Goal: Task Accomplishment & Management: Manage account settings

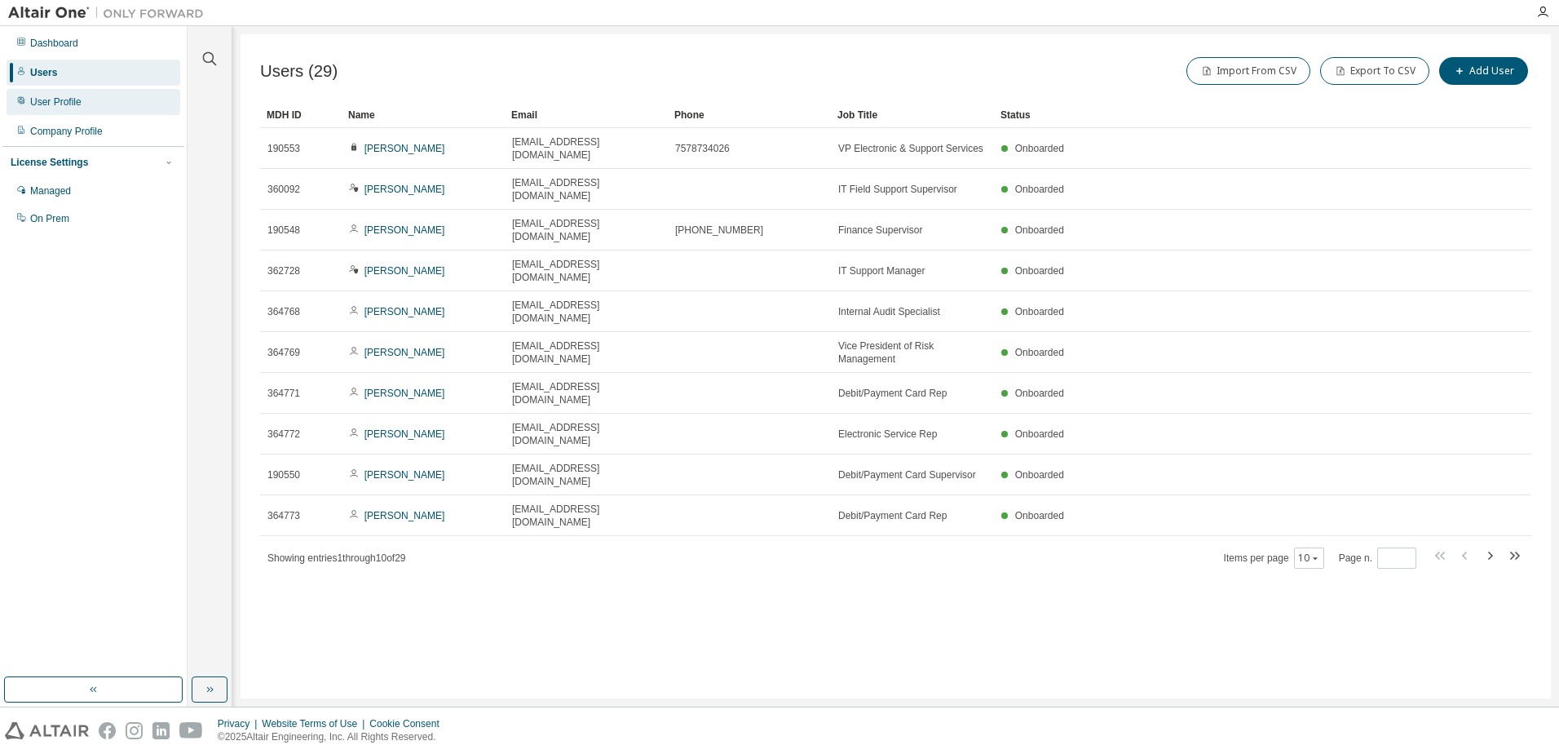
click at [41, 98] on div "User Profile" at bounding box center [55, 101] width 51 height 13
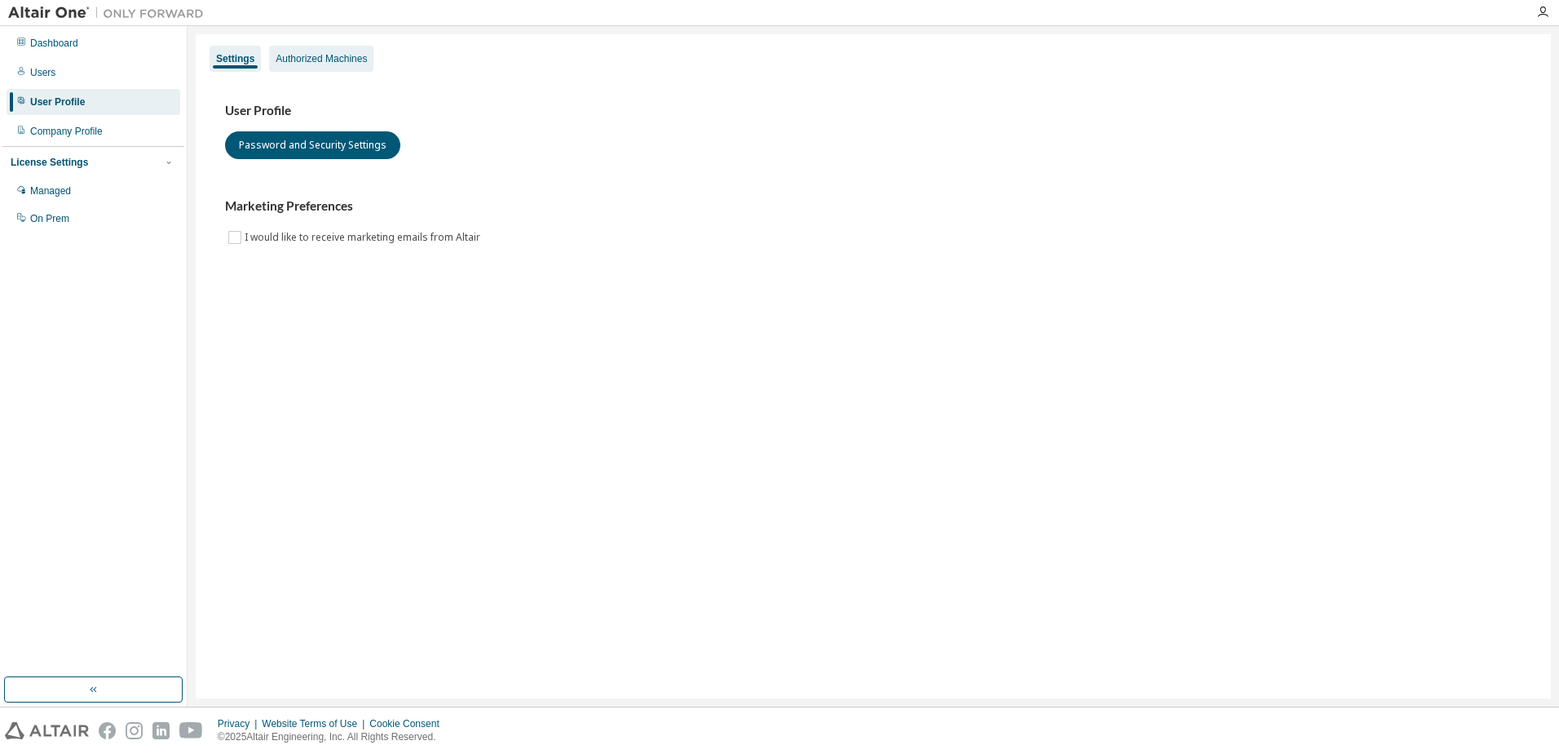
click at [326, 50] on div "Authorized Machines" at bounding box center [321, 59] width 104 height 26
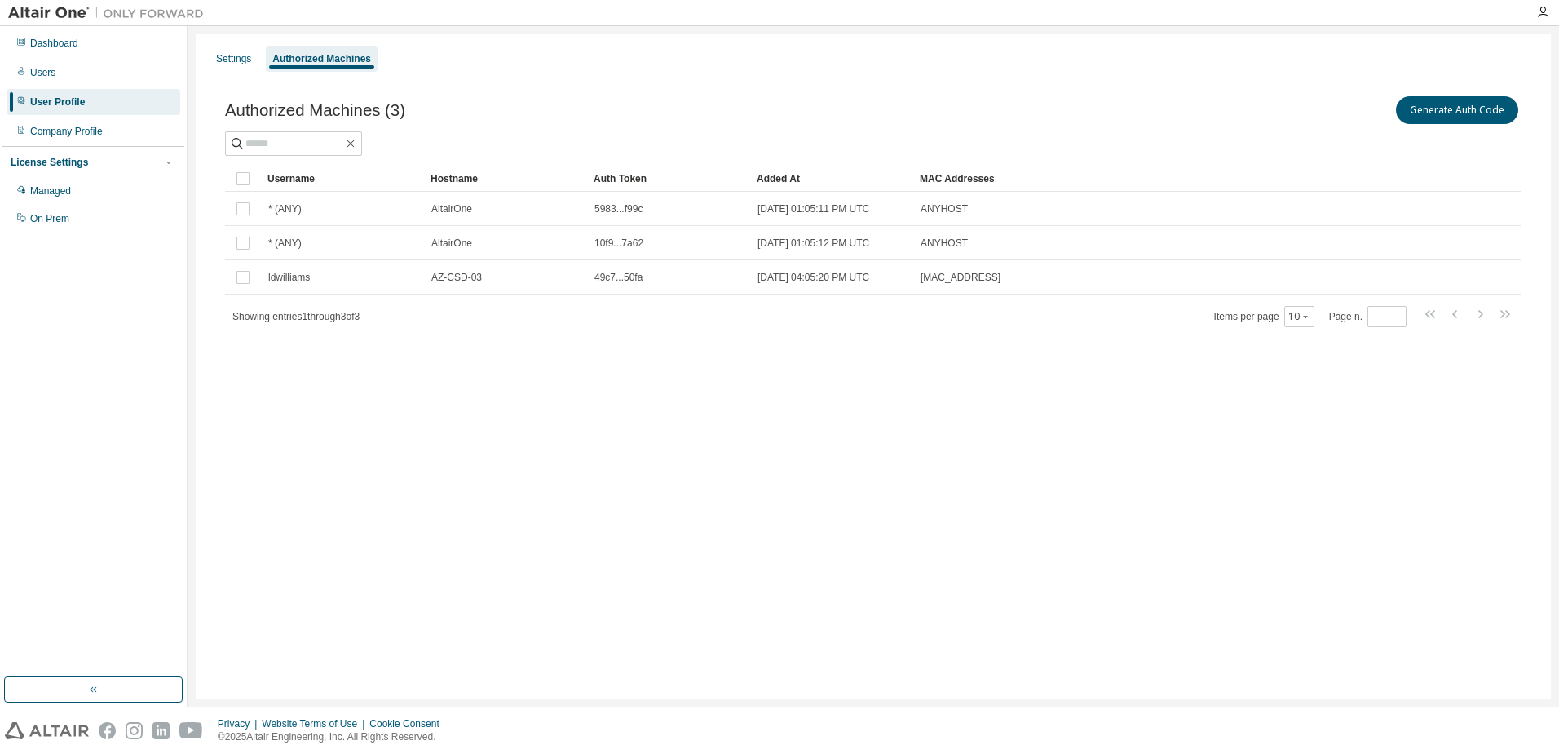
click at [147, 458] on div "Dashboard Users User Profile Company Profile License Settings Managed On Prem" at bounding box center [93, 352] width 182 height 646
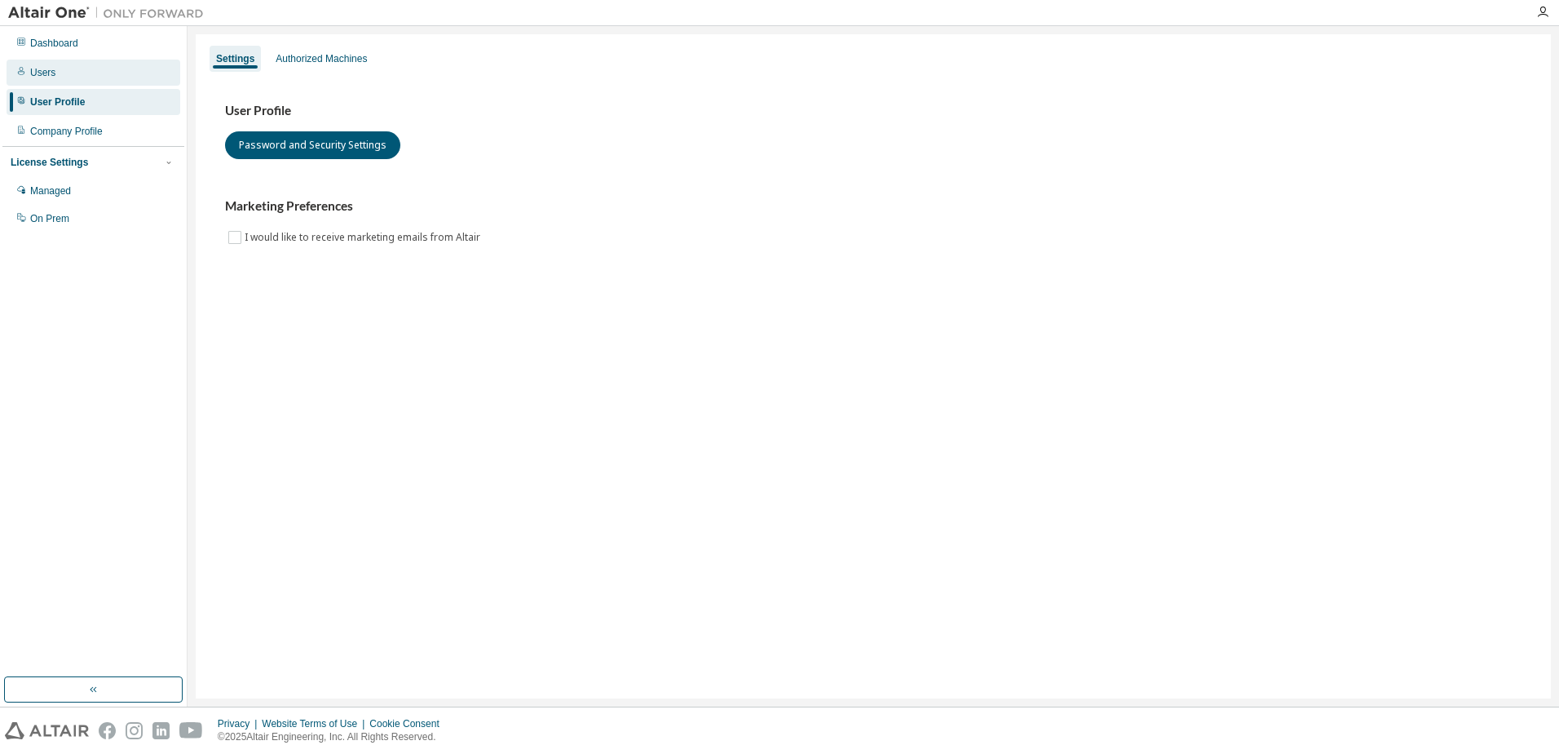
click at [56, 73] on div "Users" at bounding box center [94, 73] width 174 height 26
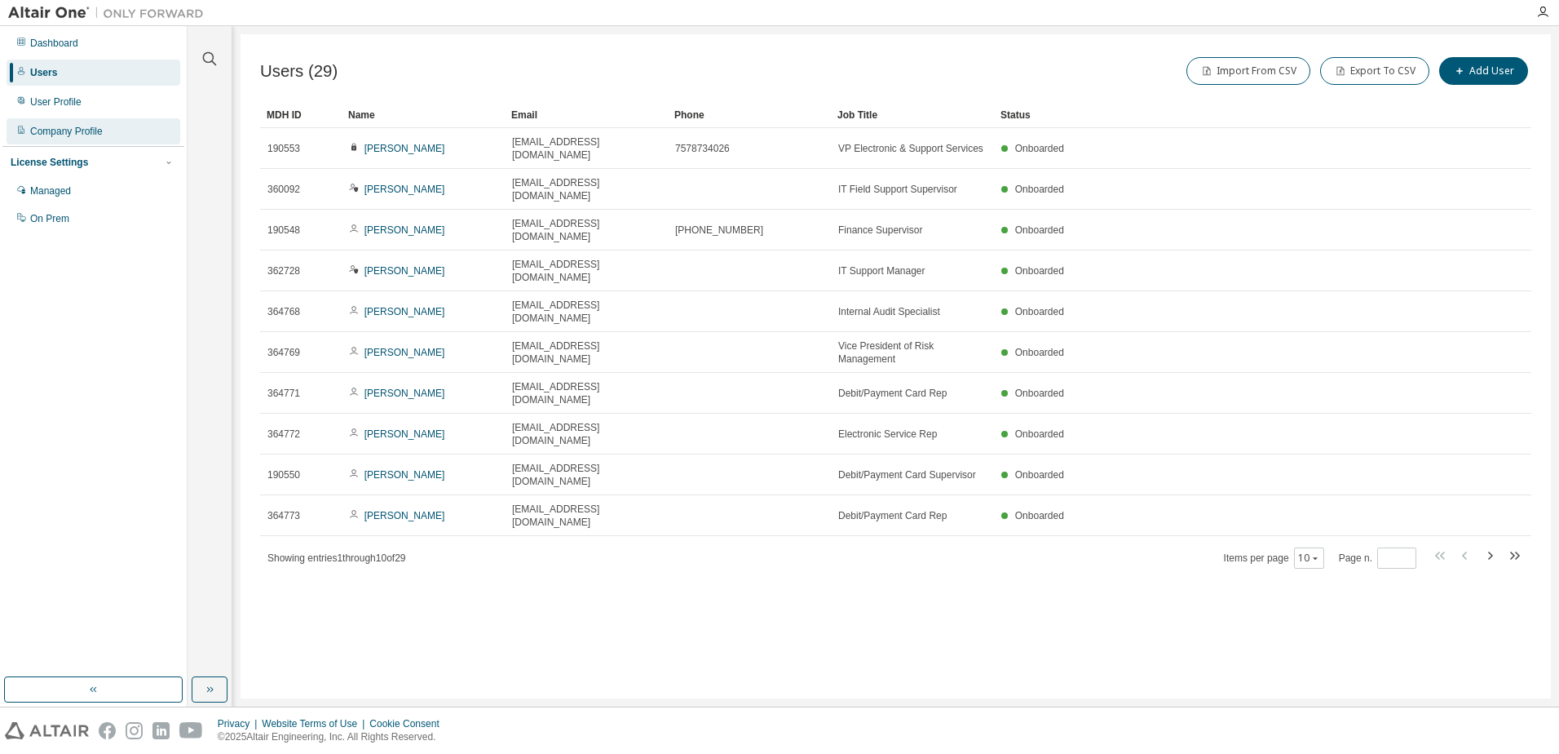
click at [60, 130] on div "Company Profile" at bounding box center [66, 131] width 73 height 13
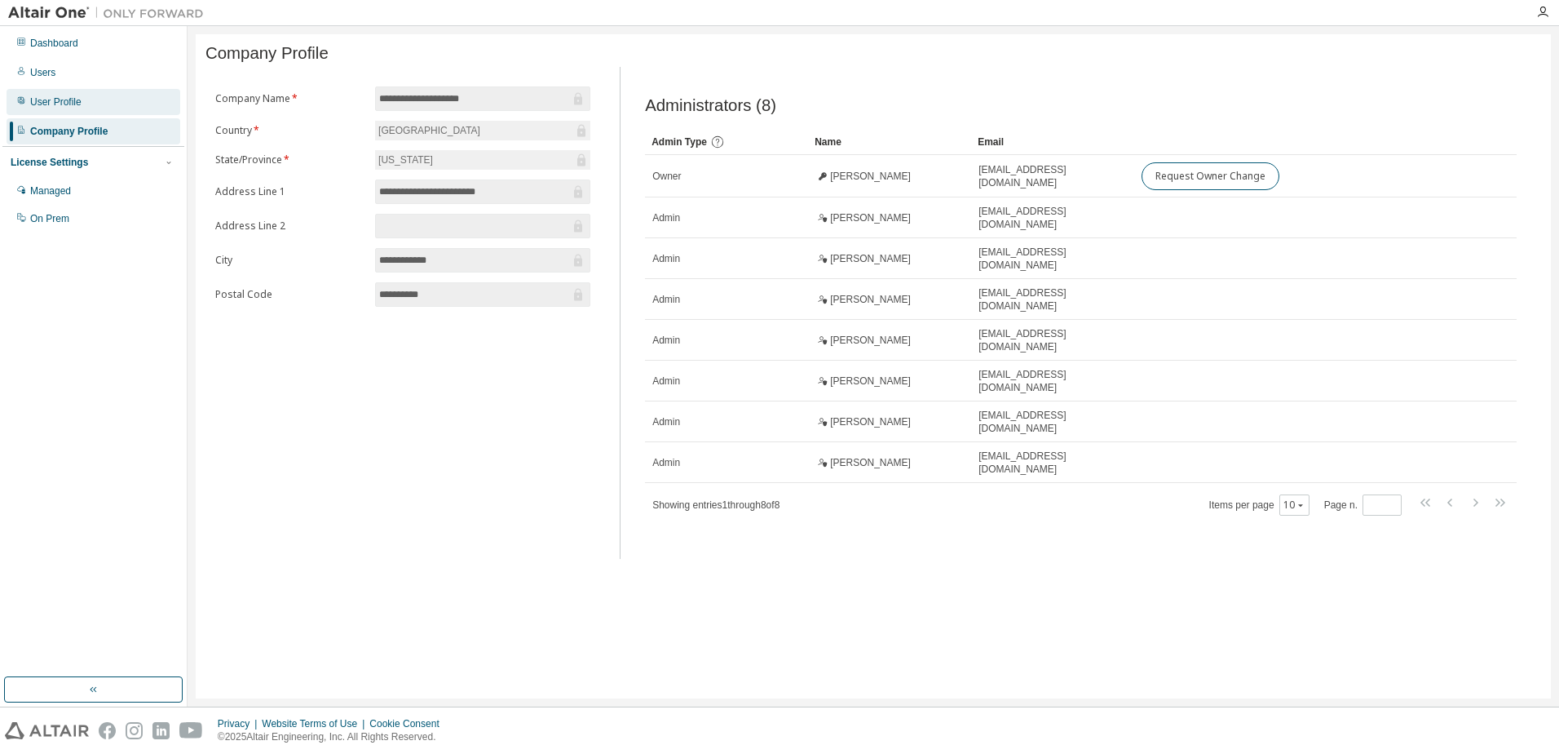
click at [51, 108] on div "User Profile" at bounding box center [55, 101] width 51 height 13
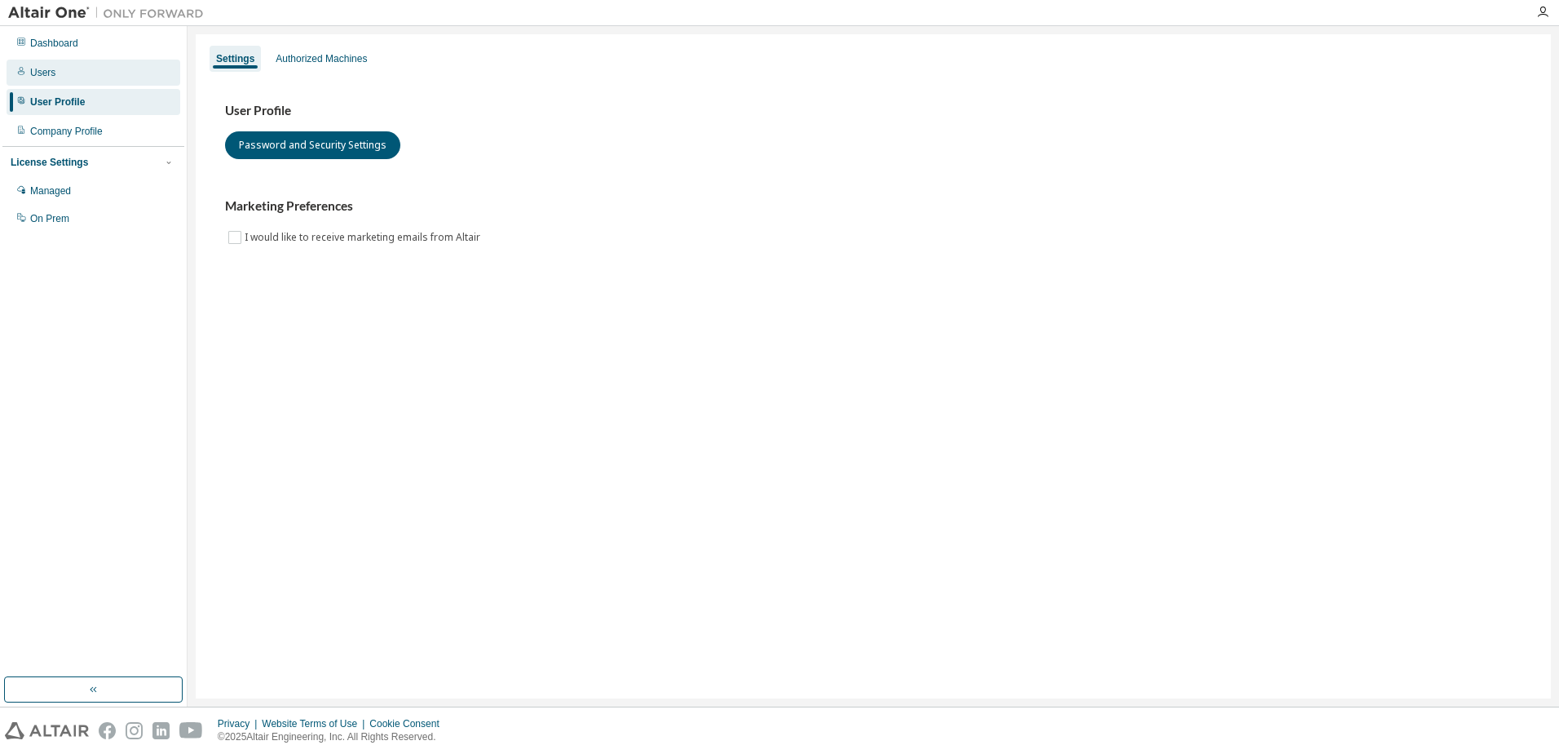
click at [48, 64] on div "Users" at bounding box center [94, 73] width 174 height 26
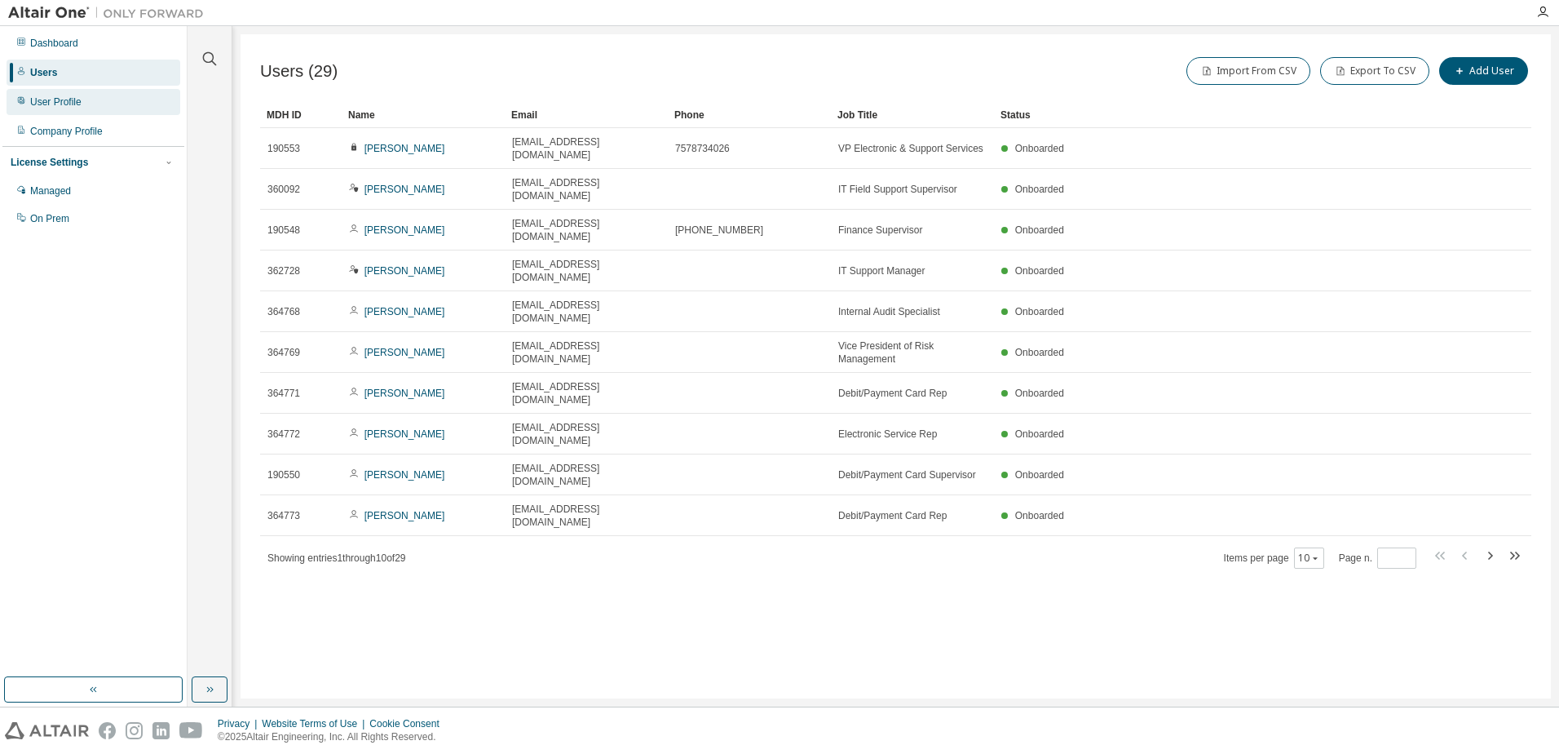
click at [62, 97] on div "User Profile" at bounding box center [55, 101] width 51 height 13
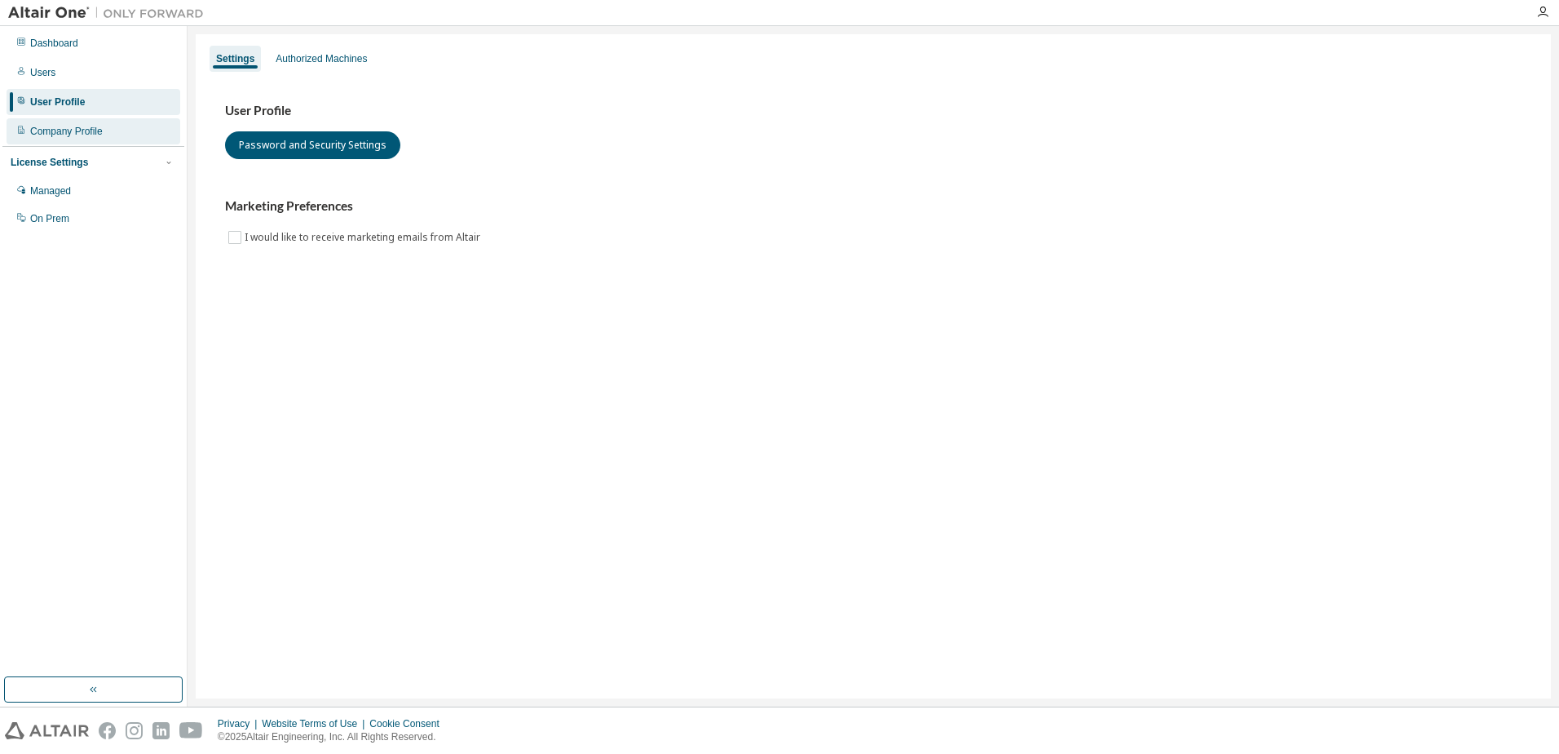
click at [52, 133] on div "Company Profile" at bounding box center [66, 131] width 73 height 13
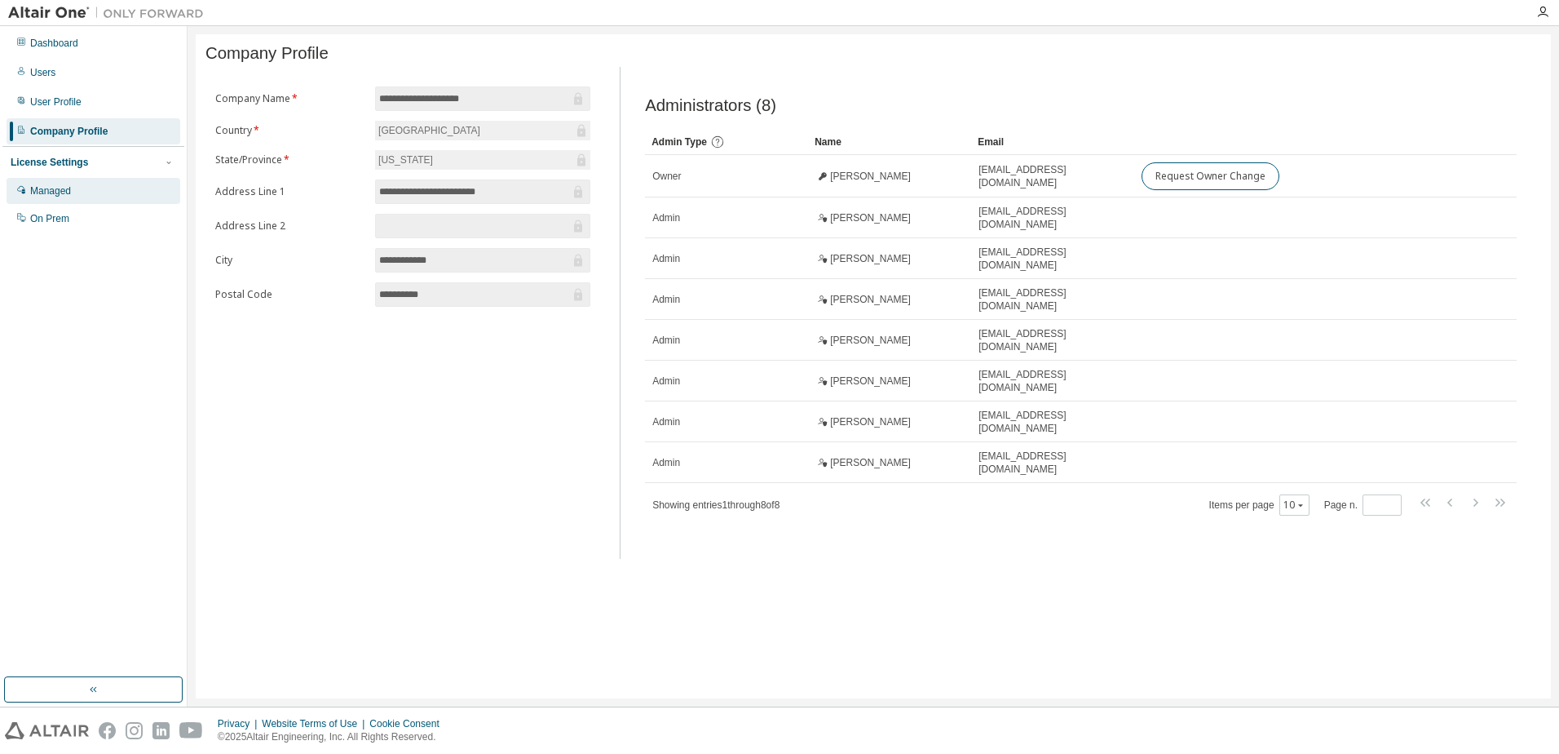
click at [59, 189] on div "Managed" at bounding box center [50, 190] width 41 height 13
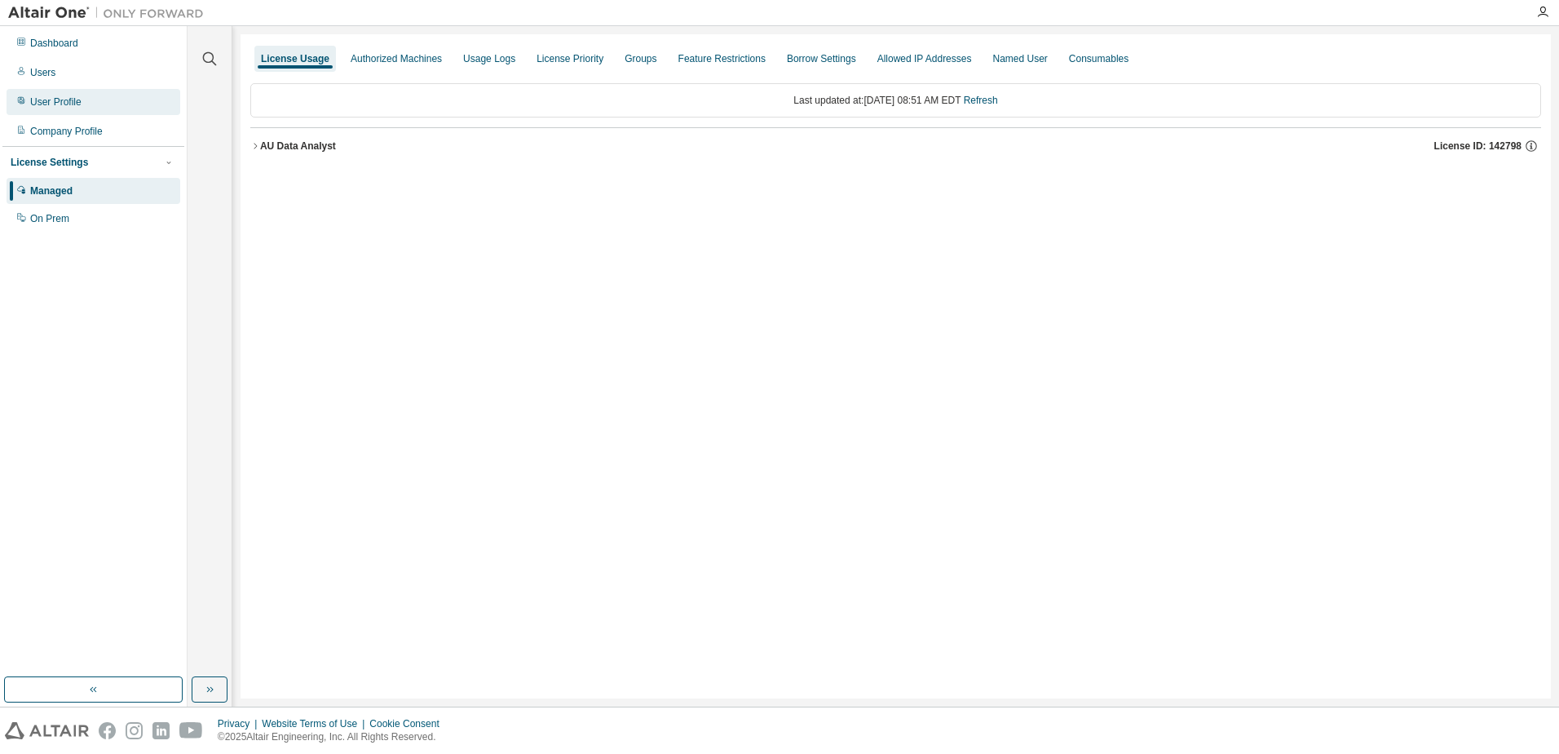
click at [69, 99] on div "User Profile" at bounding box center [55, 101] width 51 height 13
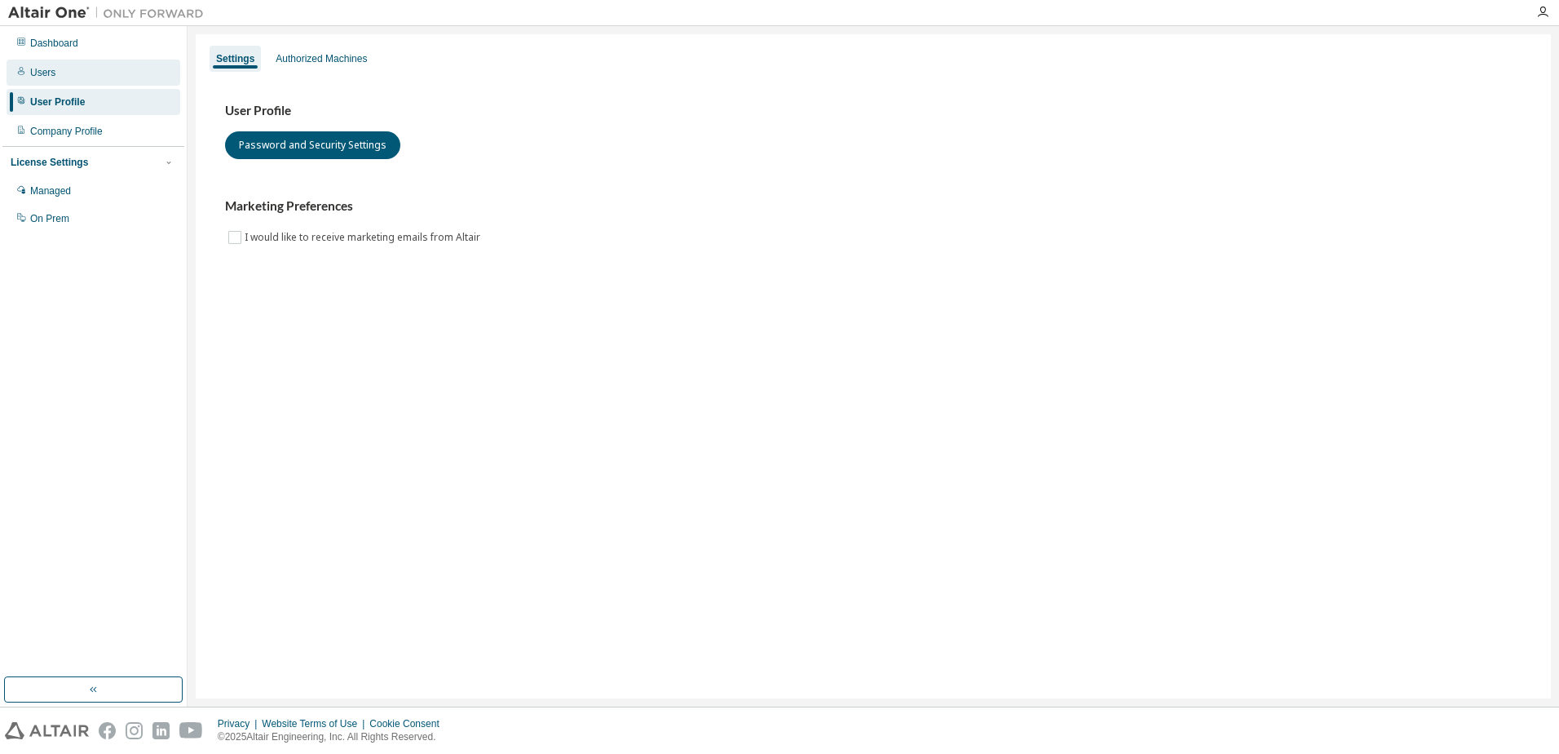
click at [64, 70] on div "Users" at bounding box center [94, 73] width 174 height 26
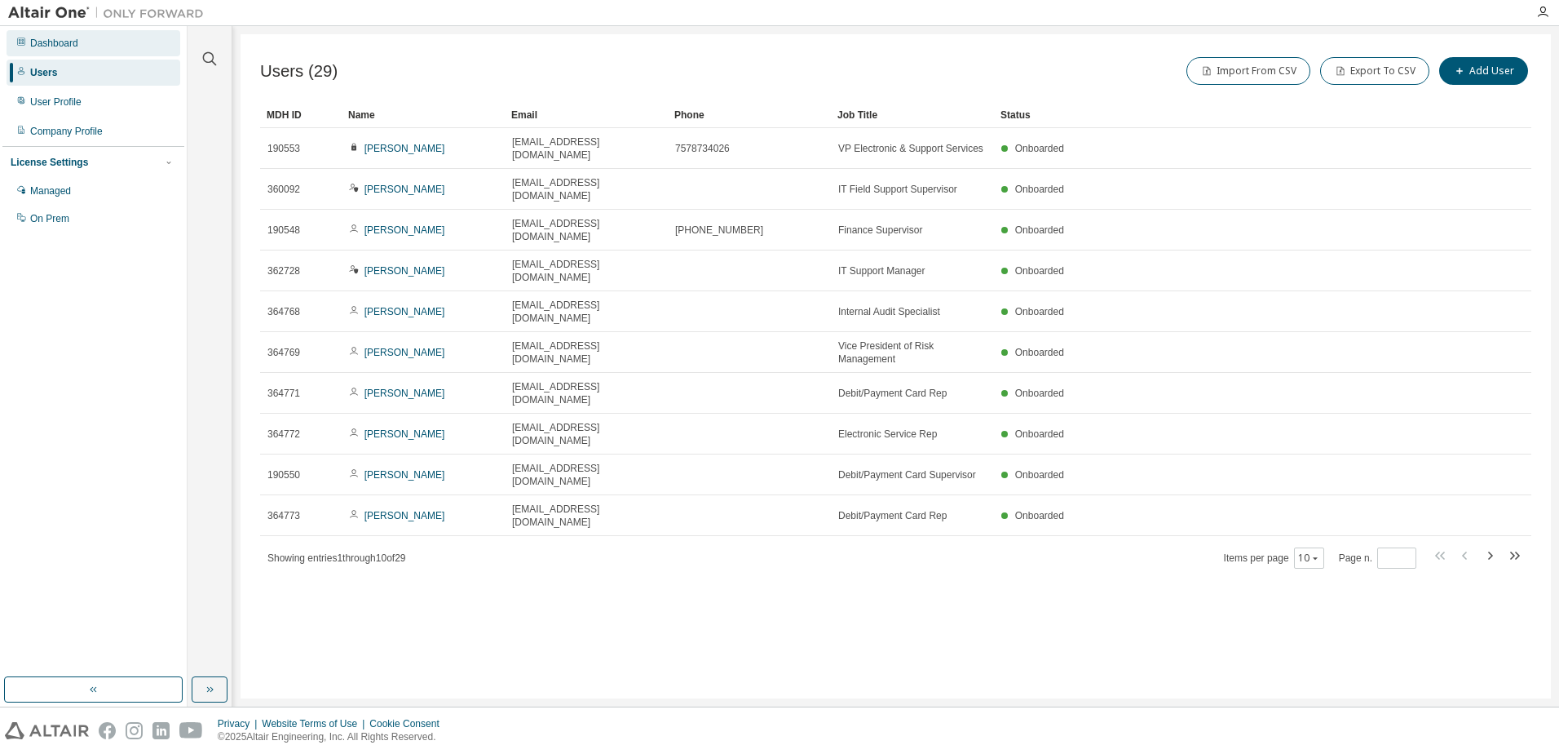
click at [87, 38] on div "Dashboard" at bounding box center [94, 43] width 174 height 26
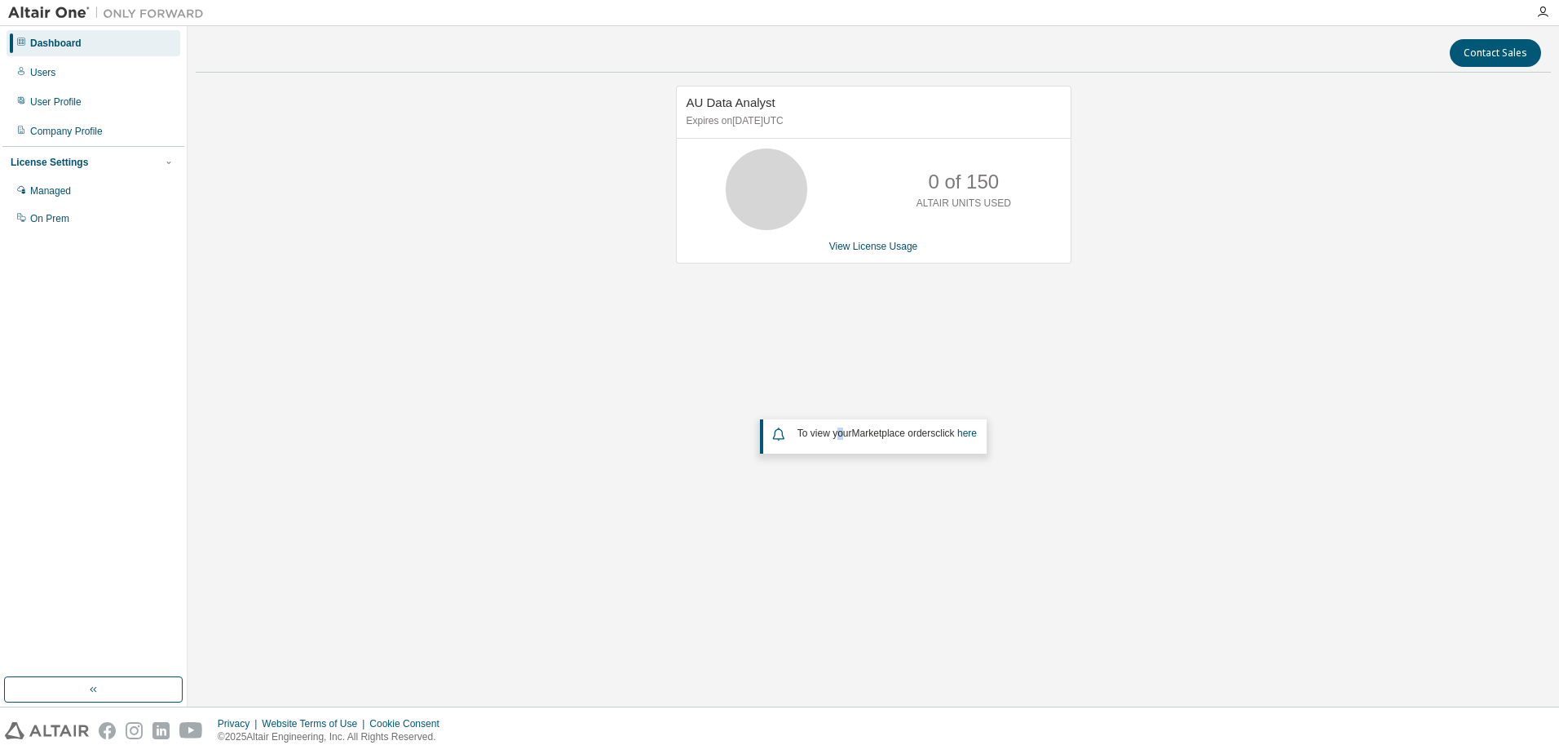
click at [838, 676] on div "Contact Sales AU Data Analyst Expires on May 8, 2026 UTC 0 of 150 ALTAIR UNITS …" at bounding box center [873, 366] width 1355 height 664
click at [39, 121] on div "Company Profile" at bounding box center [94, 131] width 174 height 26
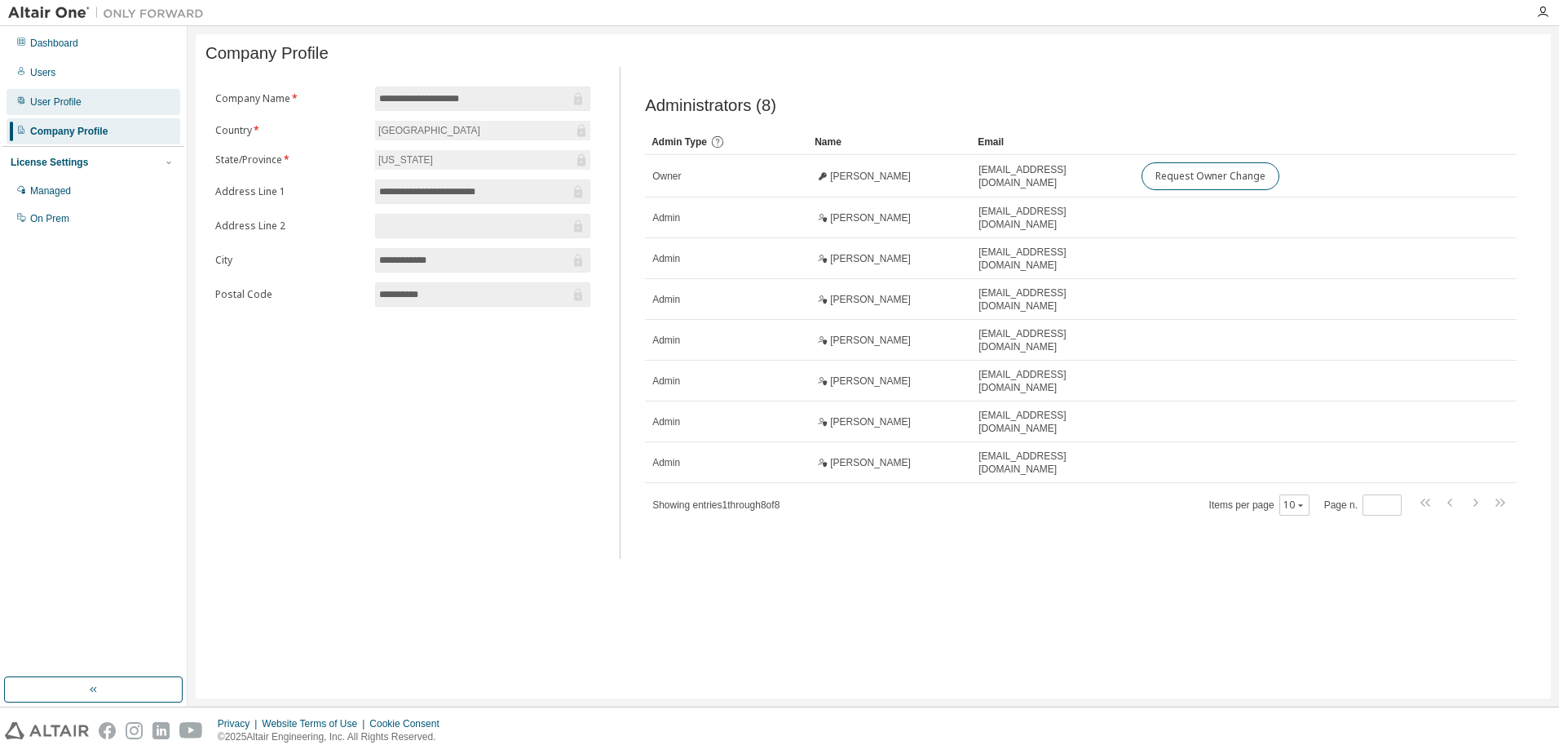
drag, startPoint x: 39, startPoint y: 121, endPoint x: 24, endPoint y: 99, distance: 26.3
click at [24, 99] on icon at bounding box center [21, 100] width 10 height 10
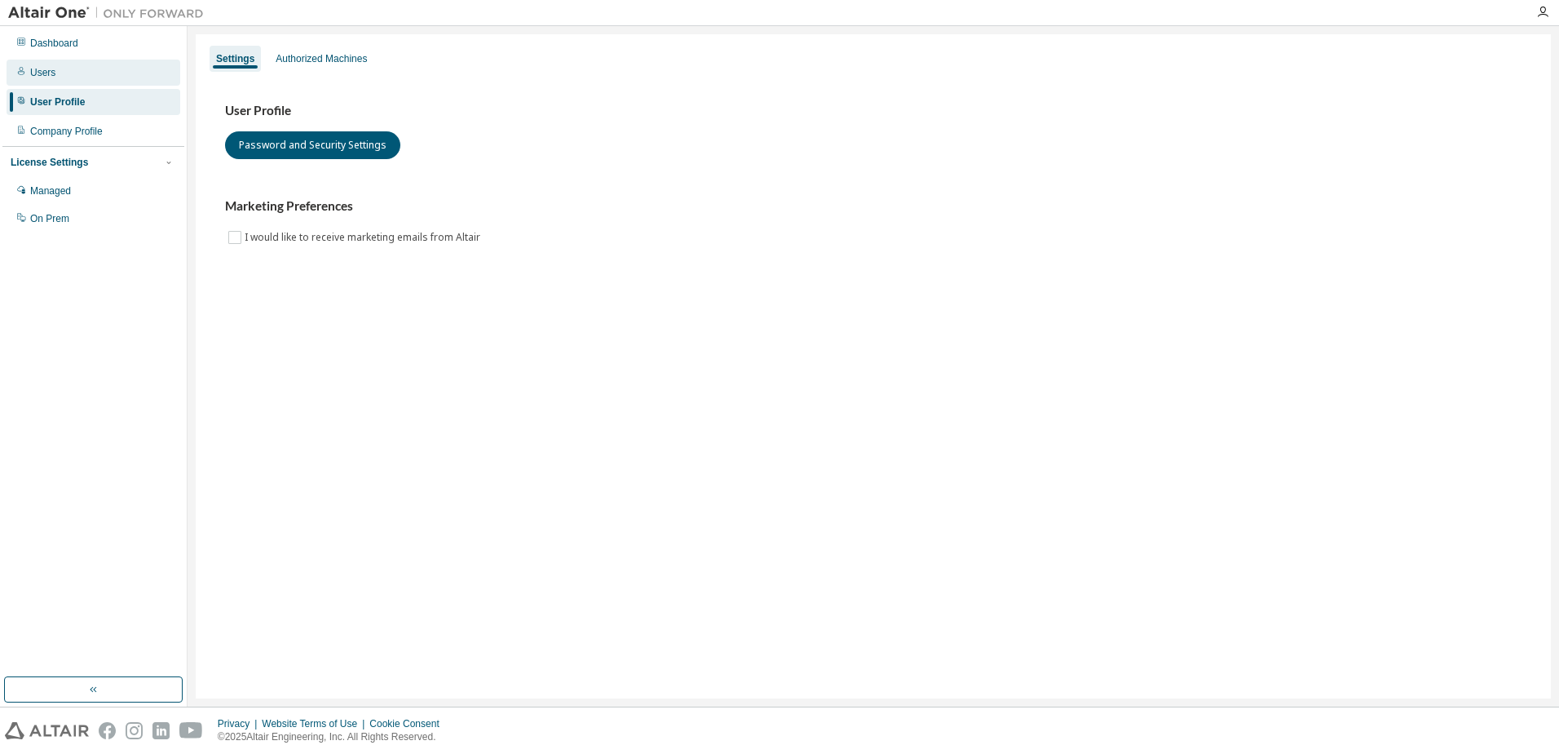
click at [46, 69] on div "Users" at bounding box center [42, 72] width 25 height 13
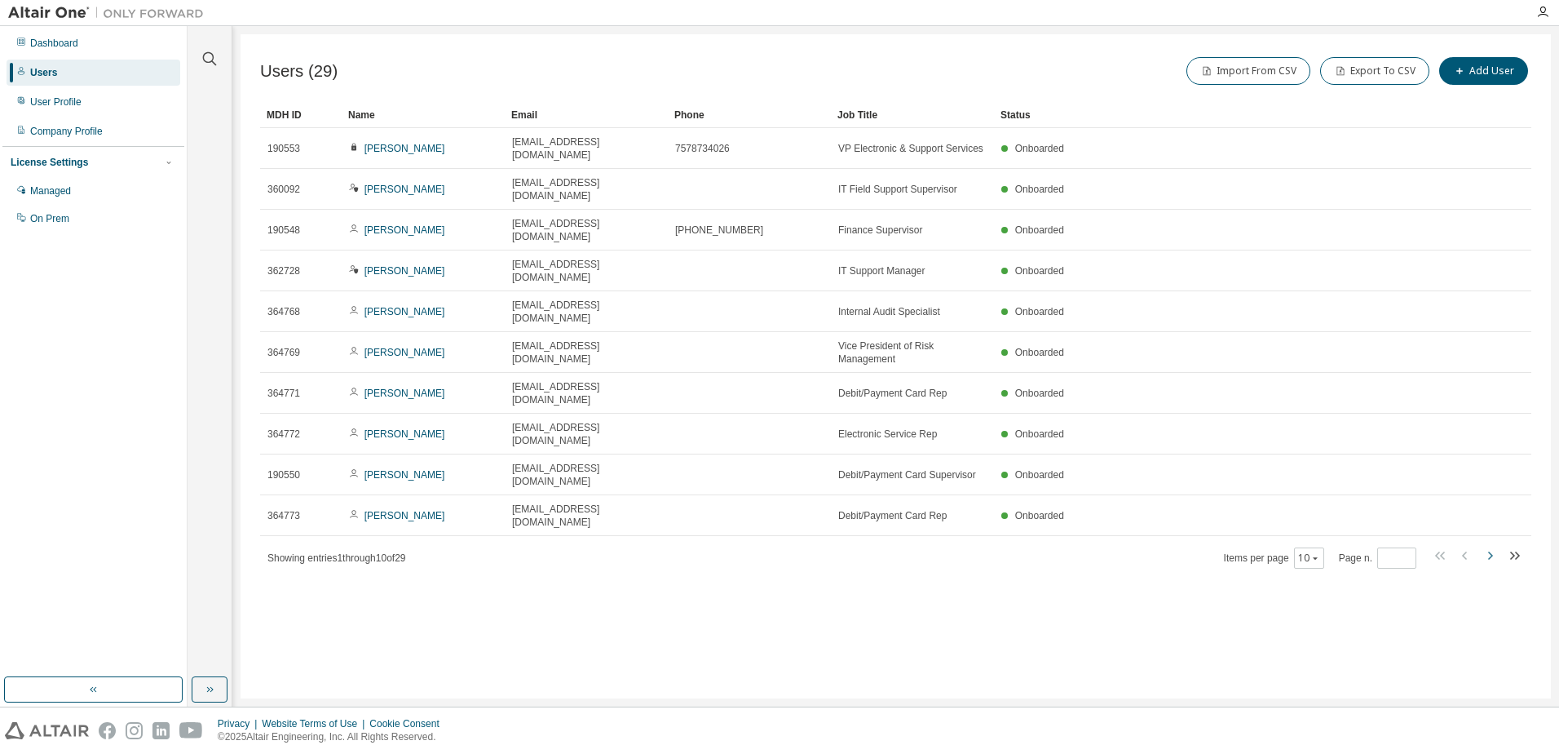
click at [1489, 546] on icon "button" at bounding box center [1490, 556] width 20 height 20
click at [1489, 444] on div "Users (29) Import From CSV Export To CSV Add User Clear Load Save Save As Field…" at bounding box center [896, 366] width 1311 height 664
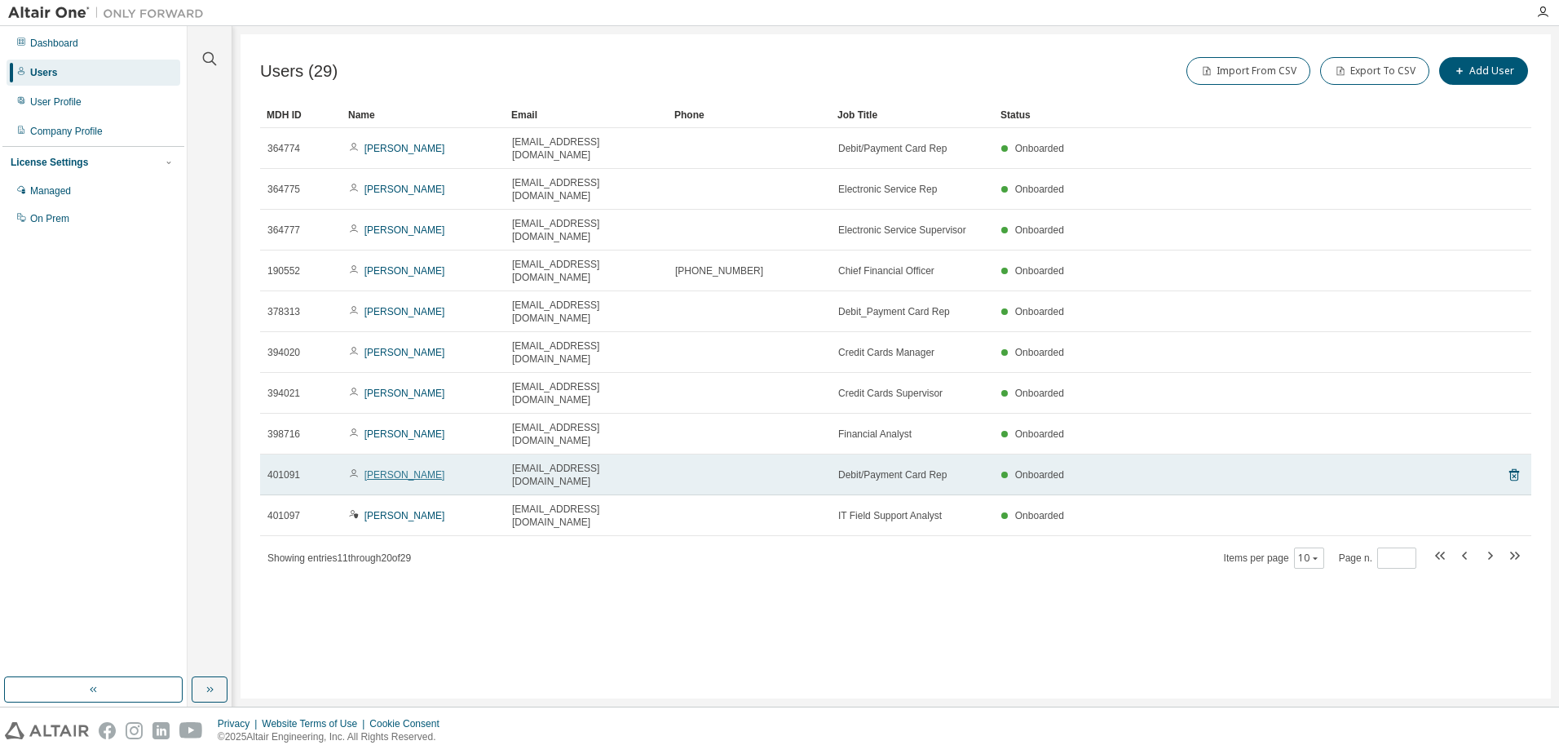
click at [388, 469] on link "Samantha Monfalcone" at bounding box center [405, 474] width 81 height 11
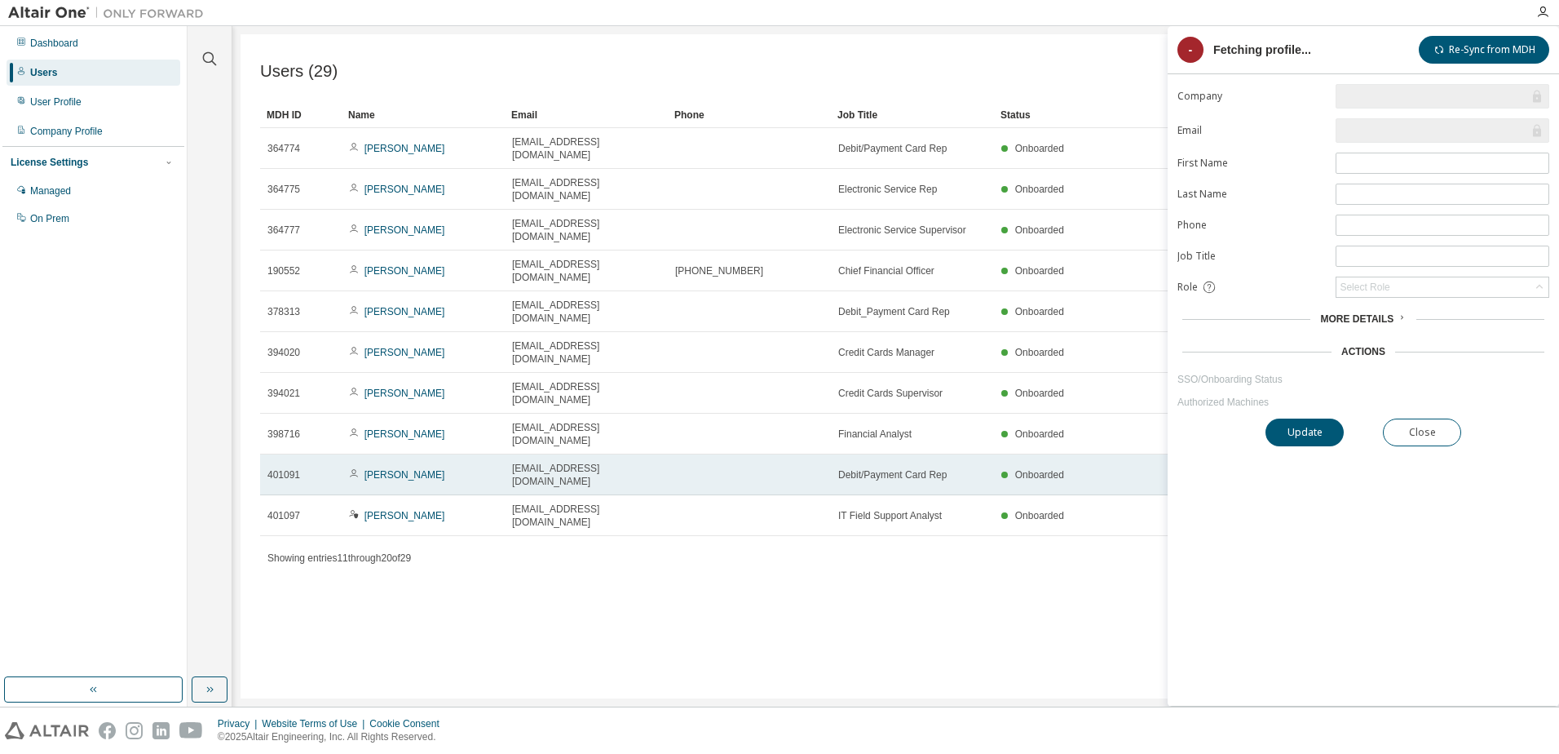
type input "*"
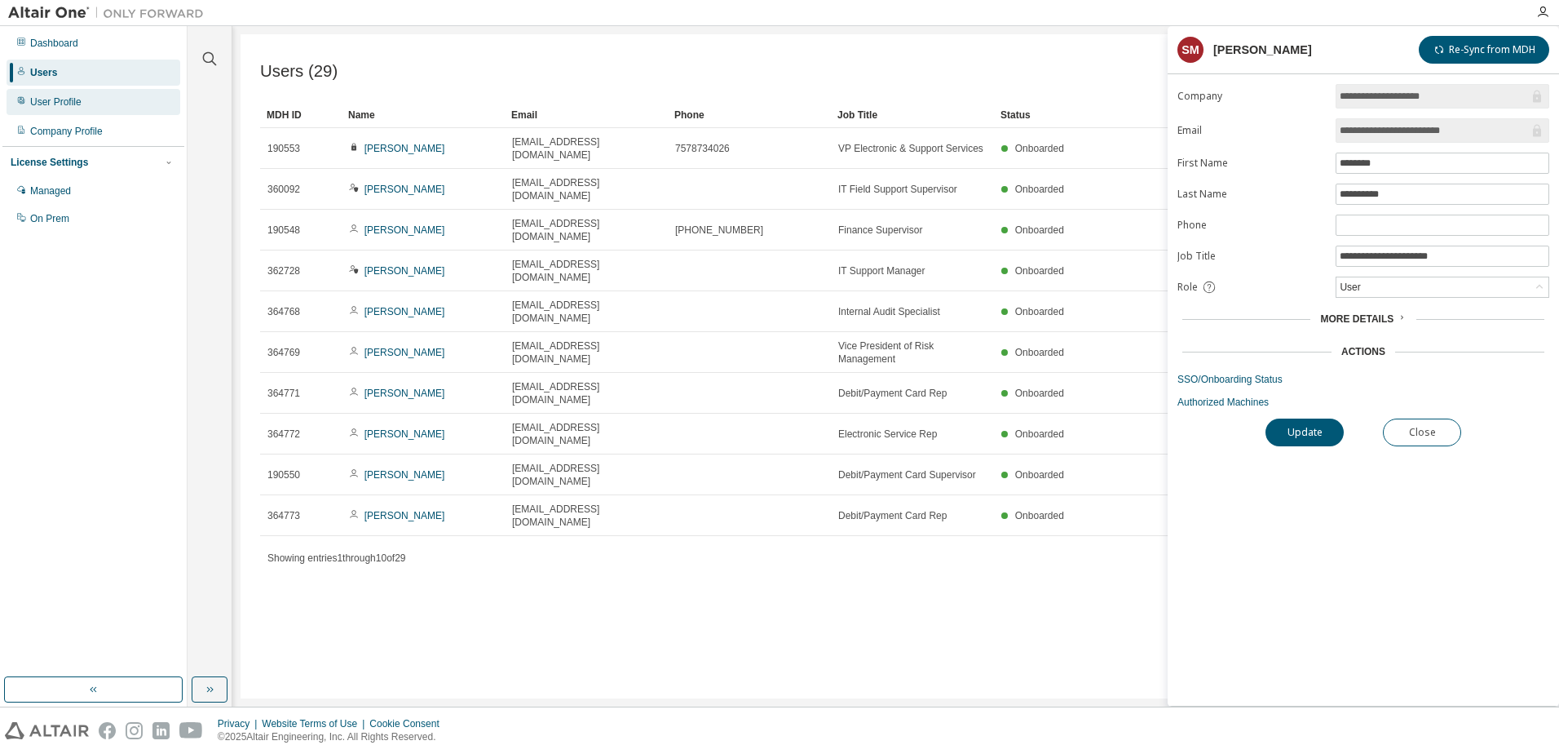
click at [60, 95] on div "User Profile" at bounding box center [55, 101] width 51 height 13
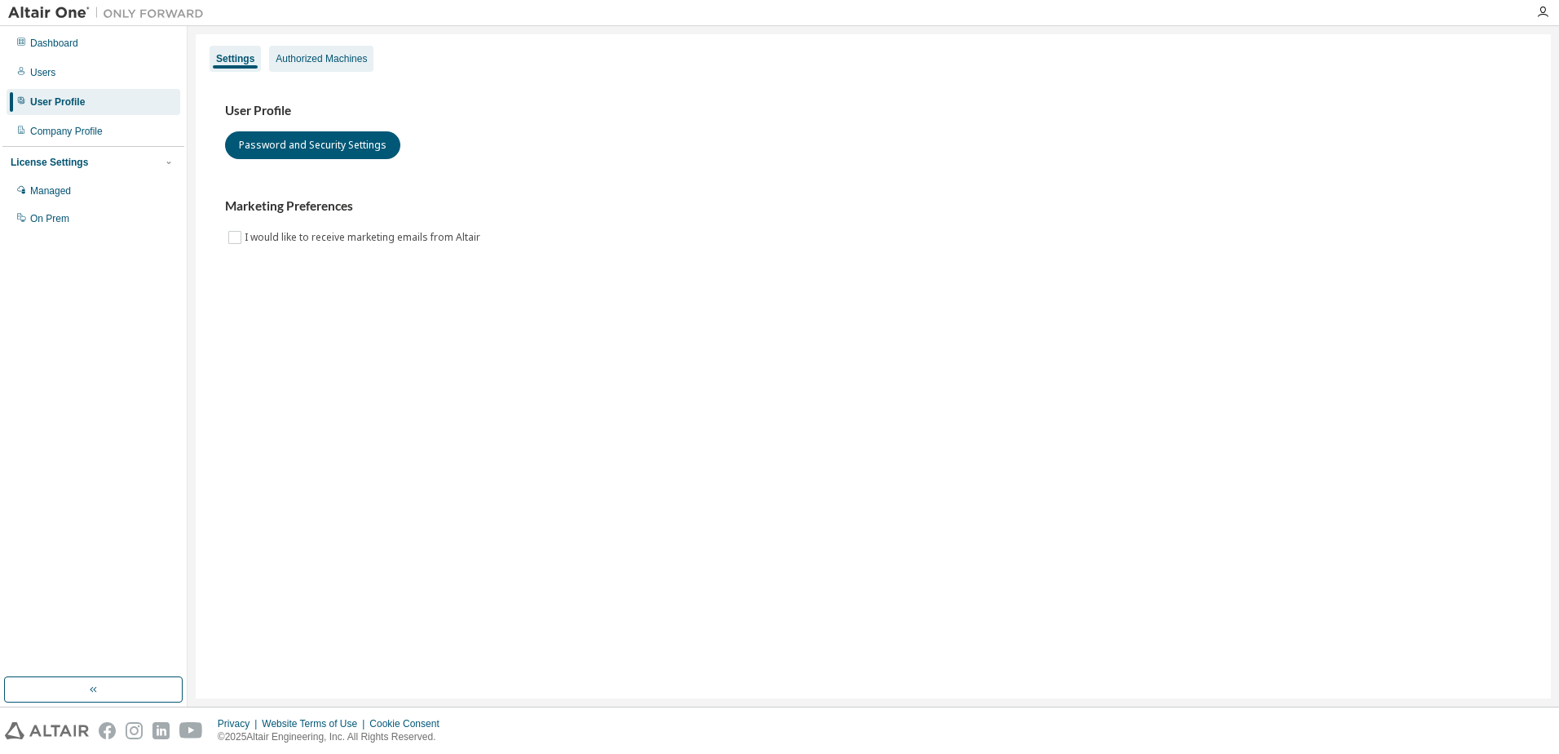
click at [326, 57] on div "Authorized Machines" at bounding box center [321, 58] width 91 height 13
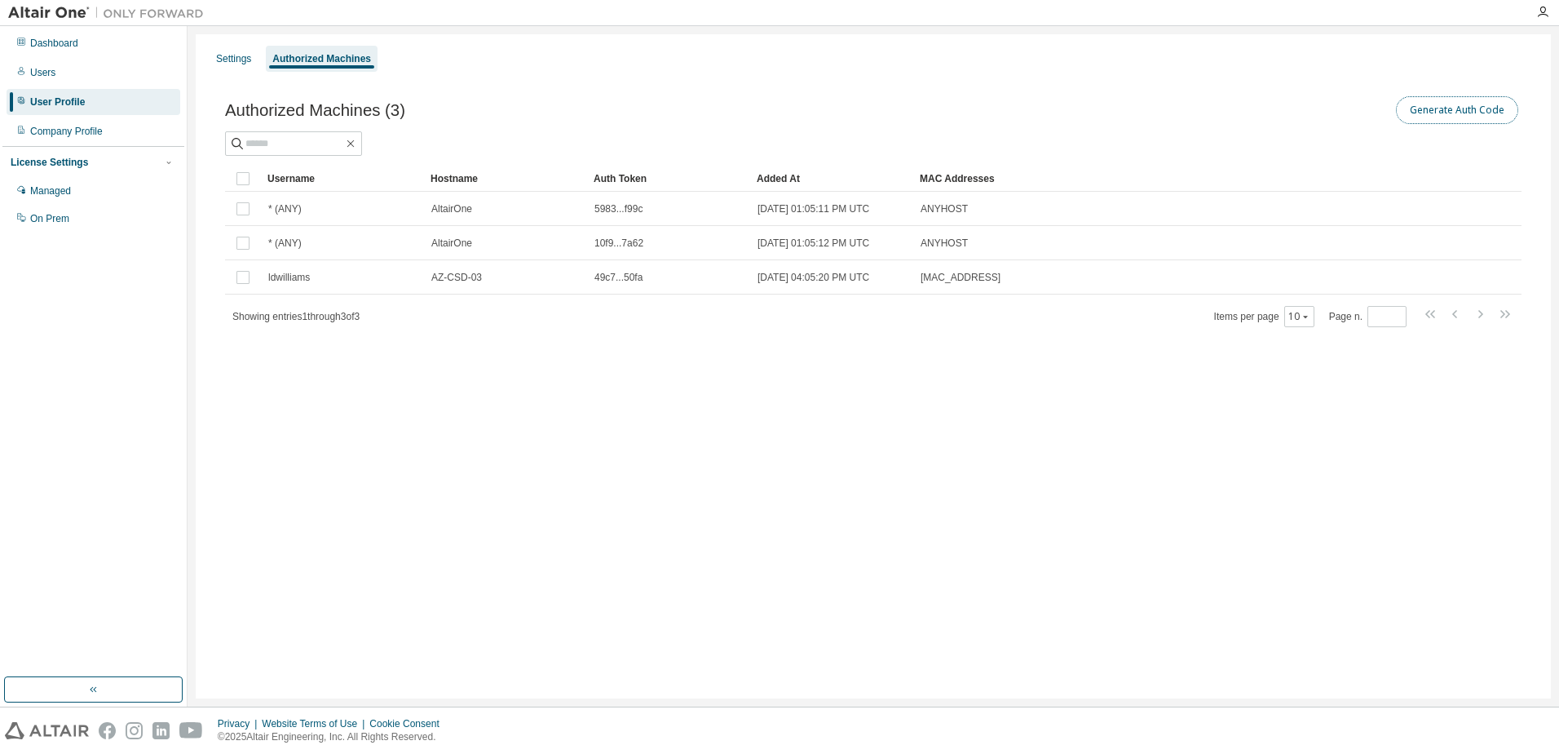
click at [1459, 106] on button "Generate Auth Code" at bounding box center [1457, 110] width 122 height 28
